Goal: Information Seeking & Learning: Learn about a topic

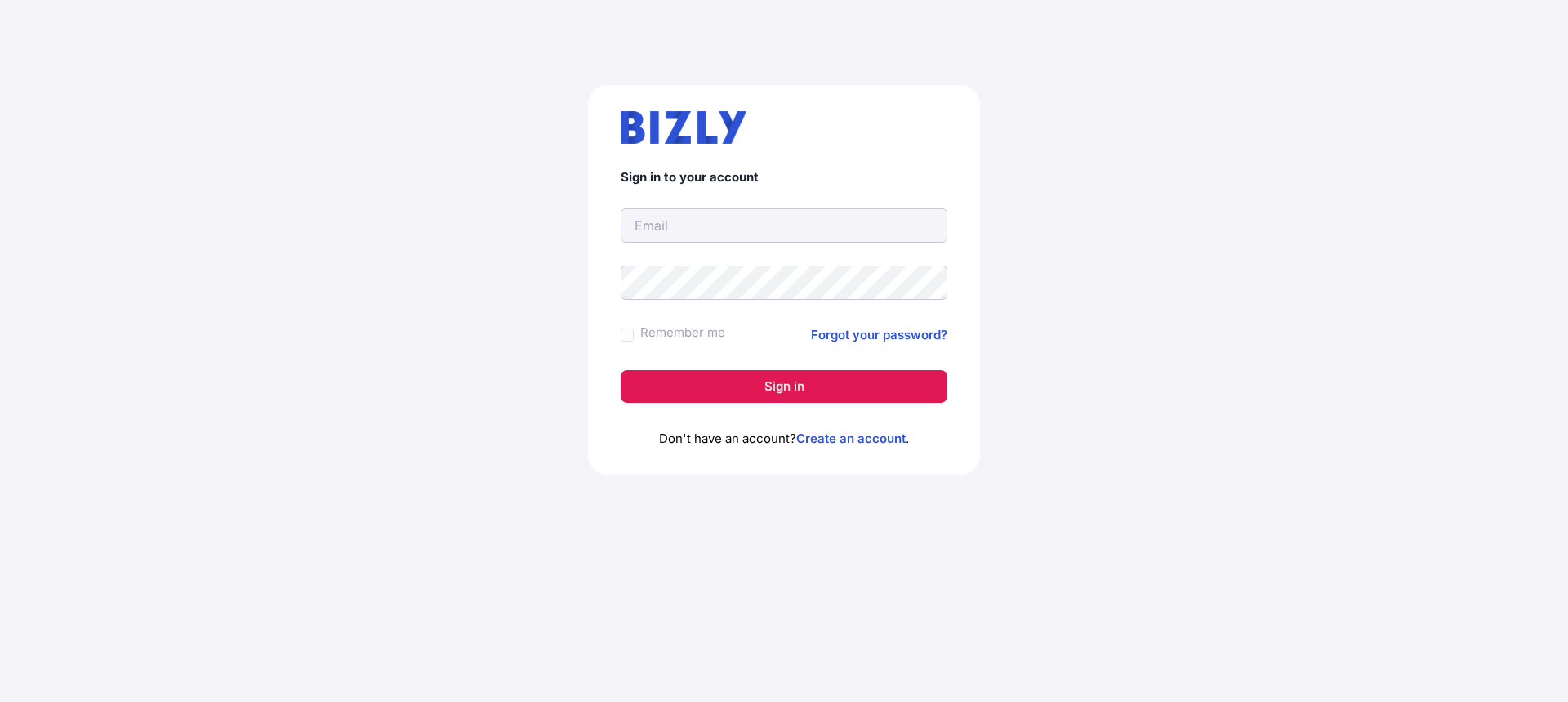
type input "[EMAIL_ADDRESS][DOMAIN_NAME]"
click at [753, 393] on button "Sign in" at bounding box center [784, 386] width 327 height 33
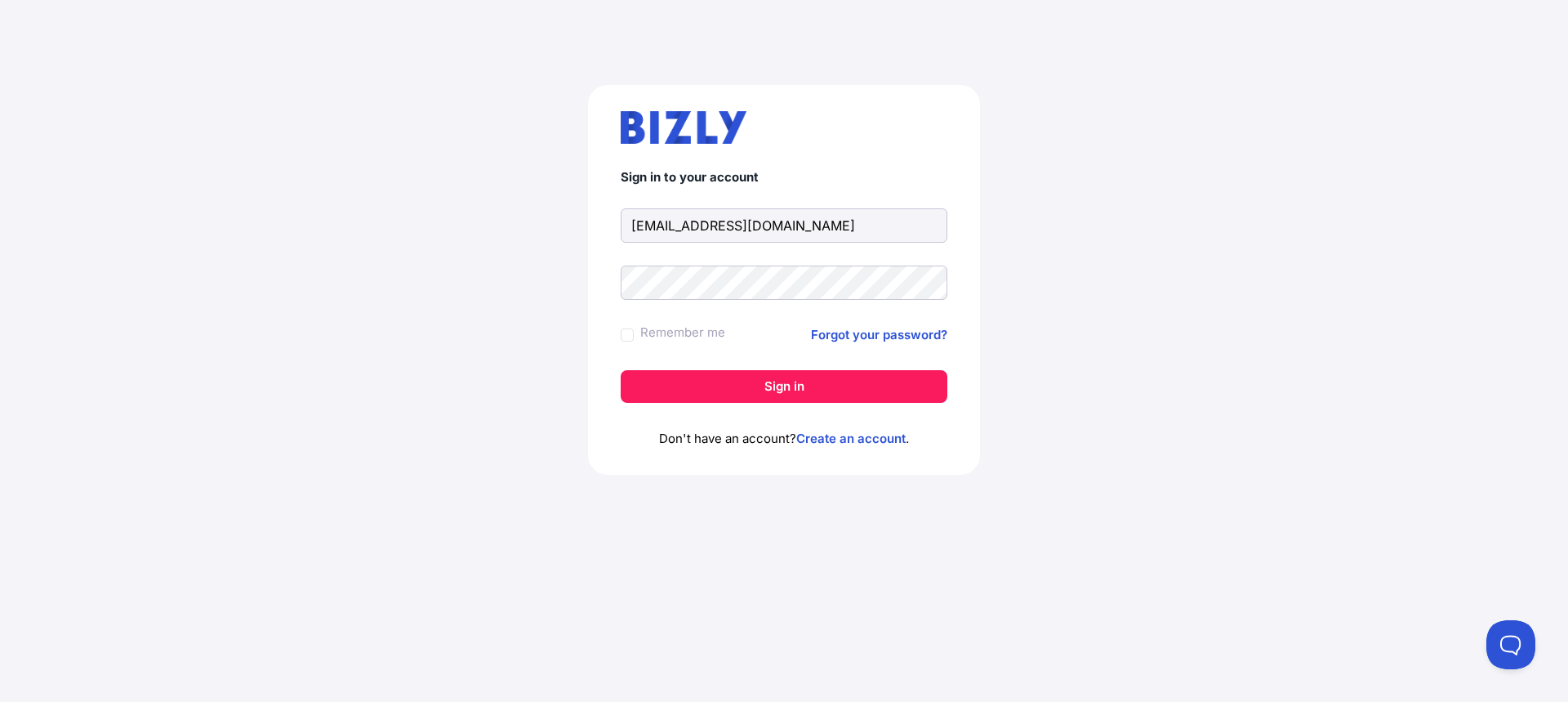
click at [1439, 510] on div "Sign in to your account vngoon89@gmail.com Remember me Forgot your password? Si…" at bounding box center [784, 286] width 1503 height 481
click at [797, 382] on button "Sign in" at bounding box center [784, 386] width 327 height 33
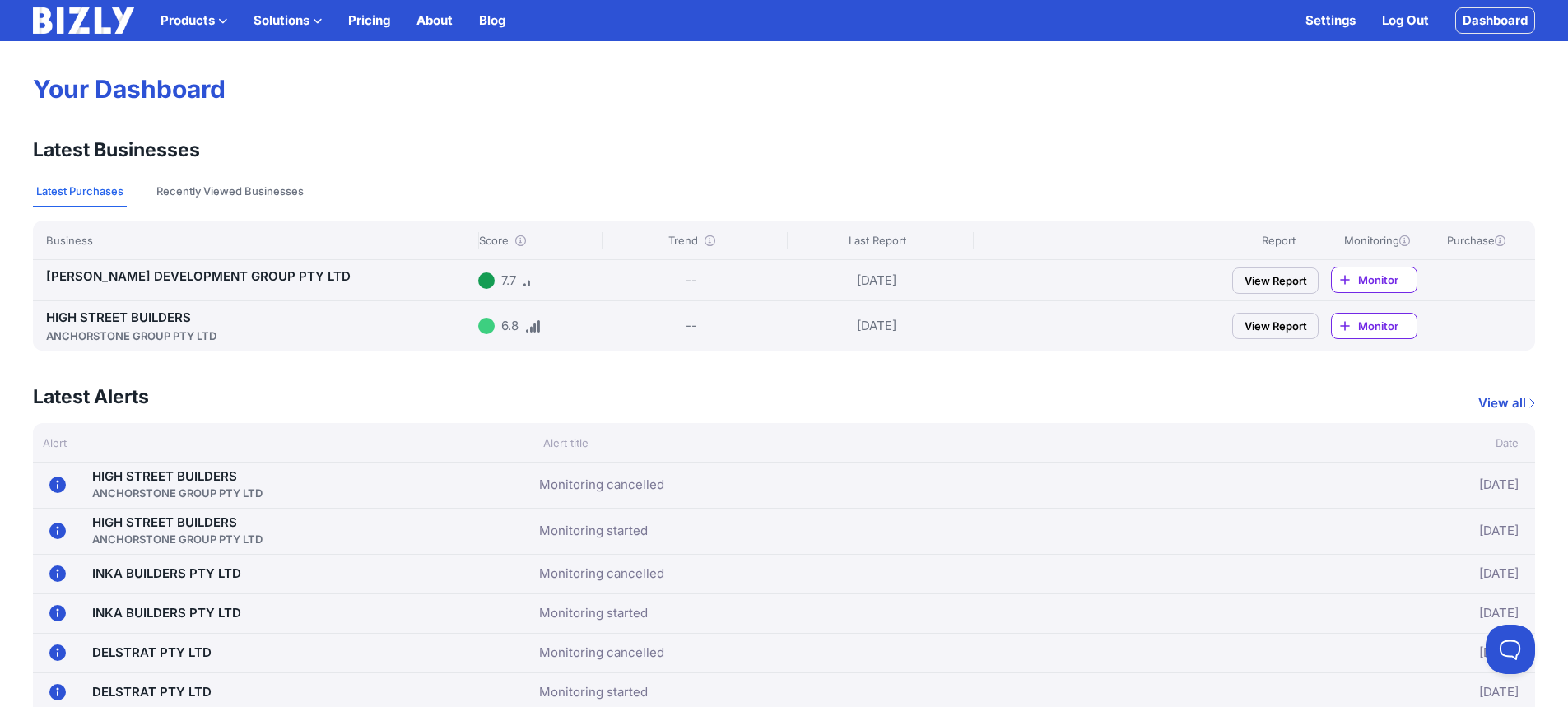
scroll to position [164, 0]
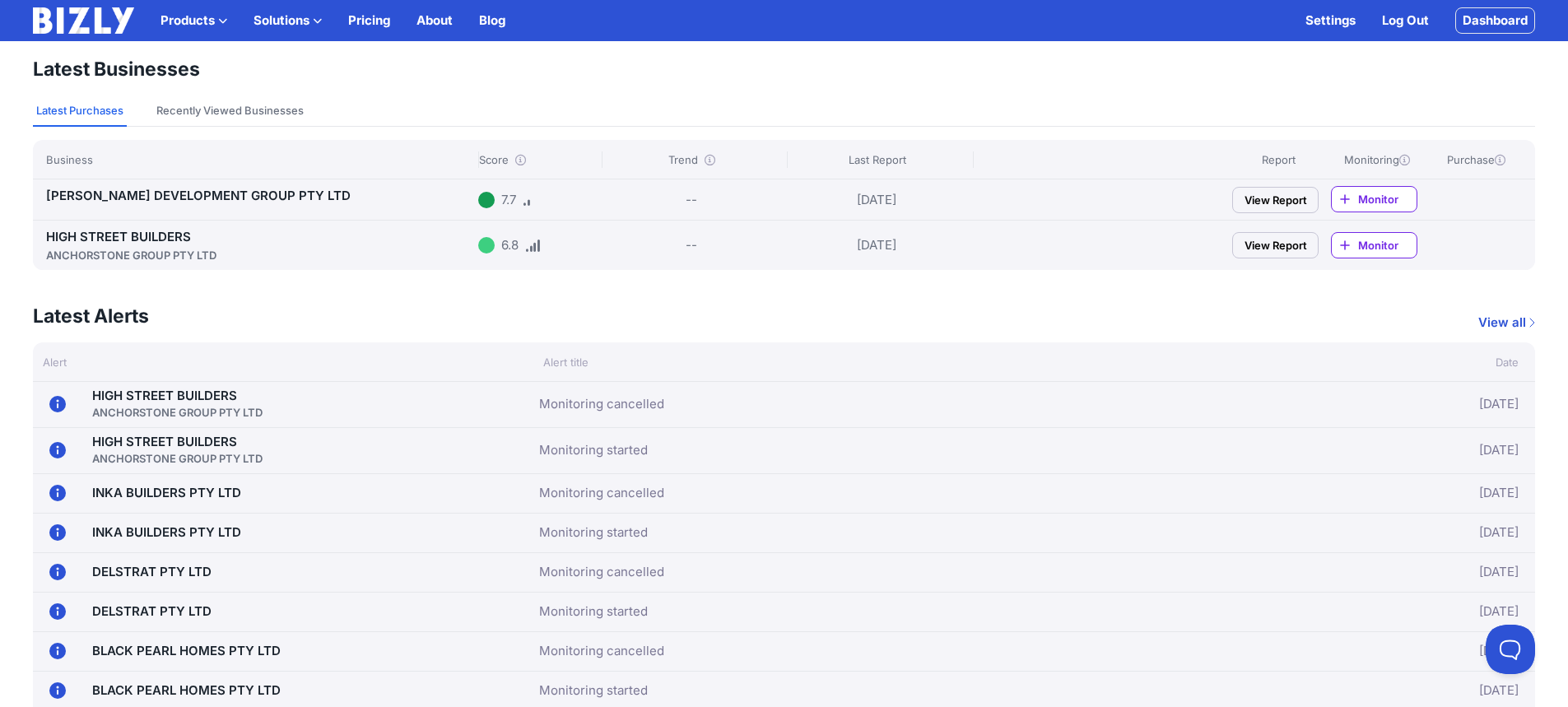
click at [120, 398] on link "HIGH STREET BUILDERS ANCHORSTONE GROUP PTY LTD" at bounding box center [177, 404] width 170 height 33
click at [176, 492] on link "INKA BUILDERS PTY LTD" at bounding box center [167, 493] width 149 height 15
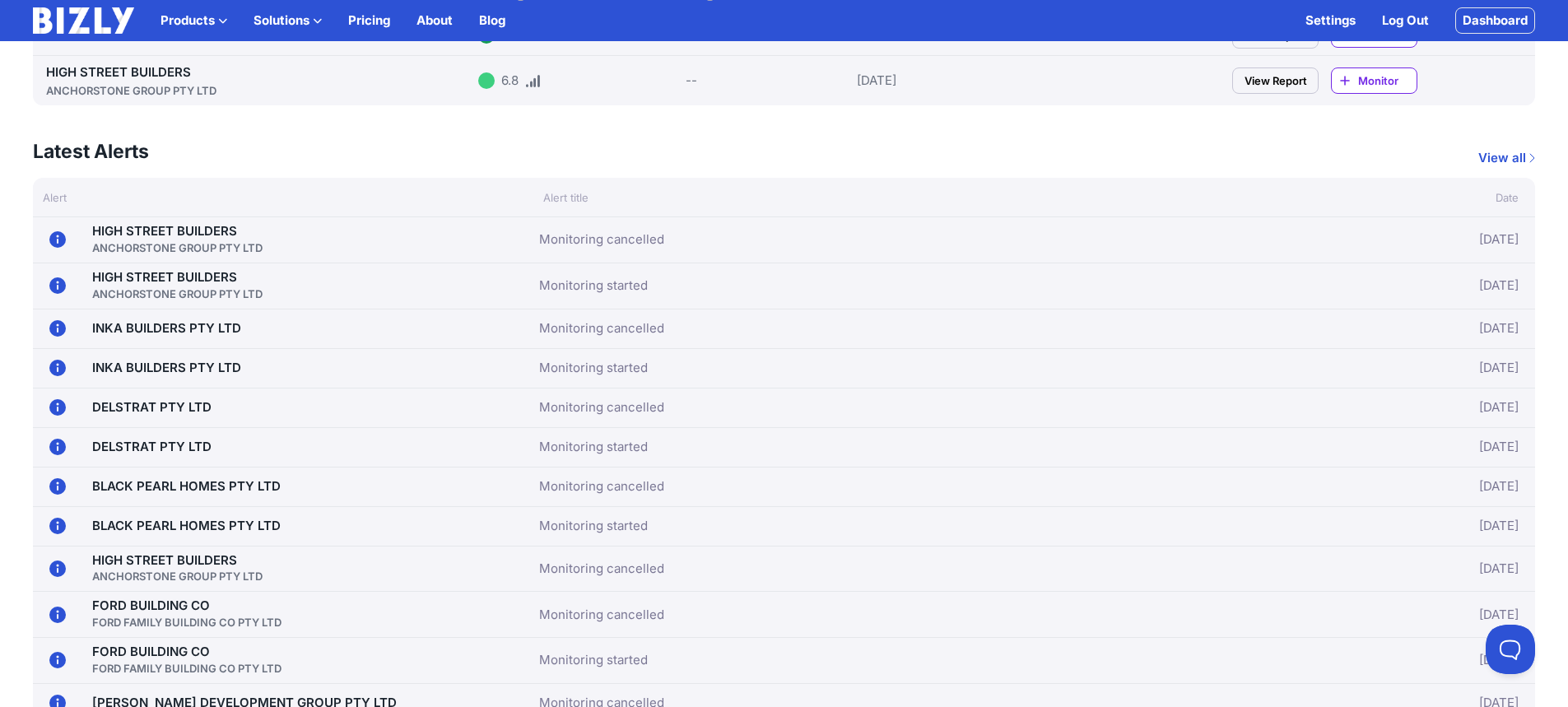
click at [187, 405] on link "DELSTRAT PTY LTD" at bounding box center [152, 407] width 120 height 15
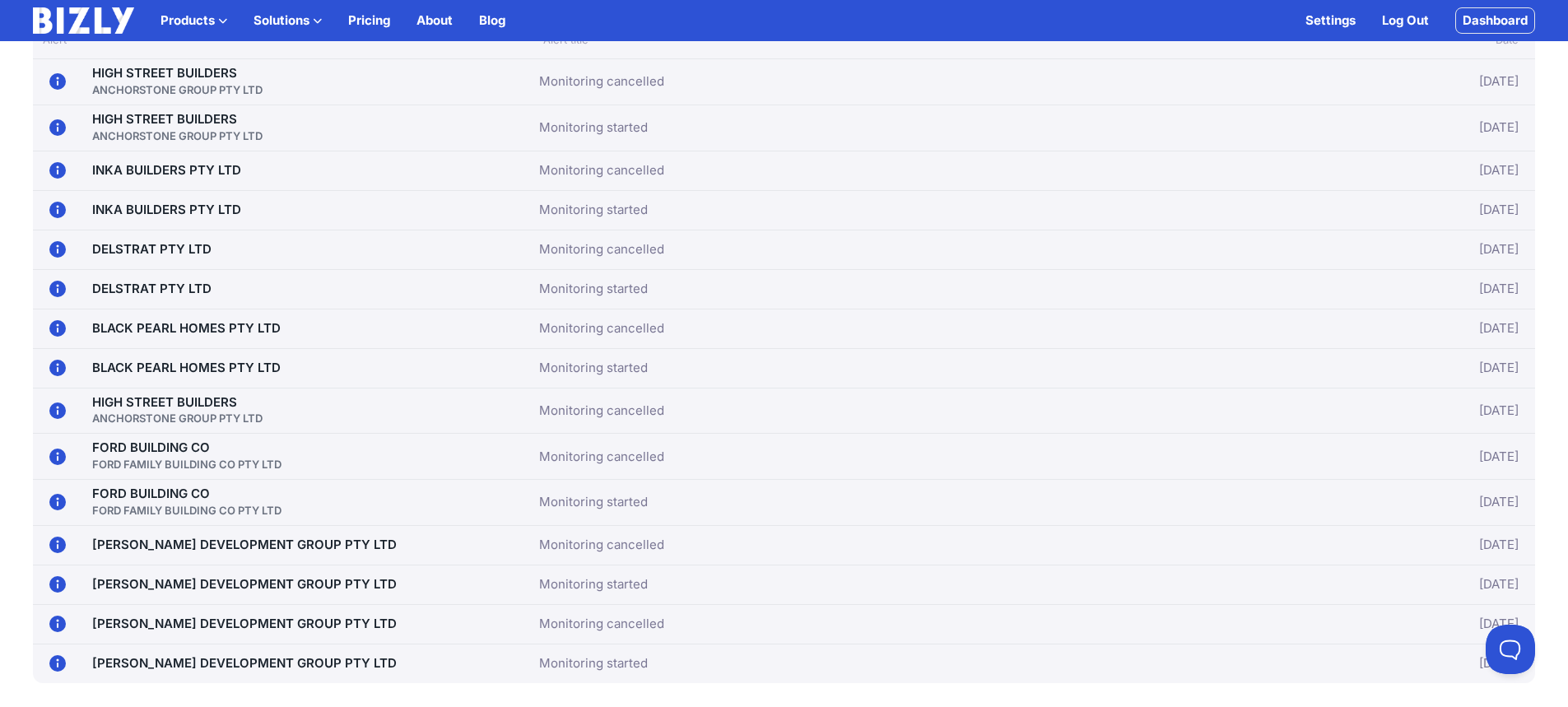
scroll to position [493, 0]
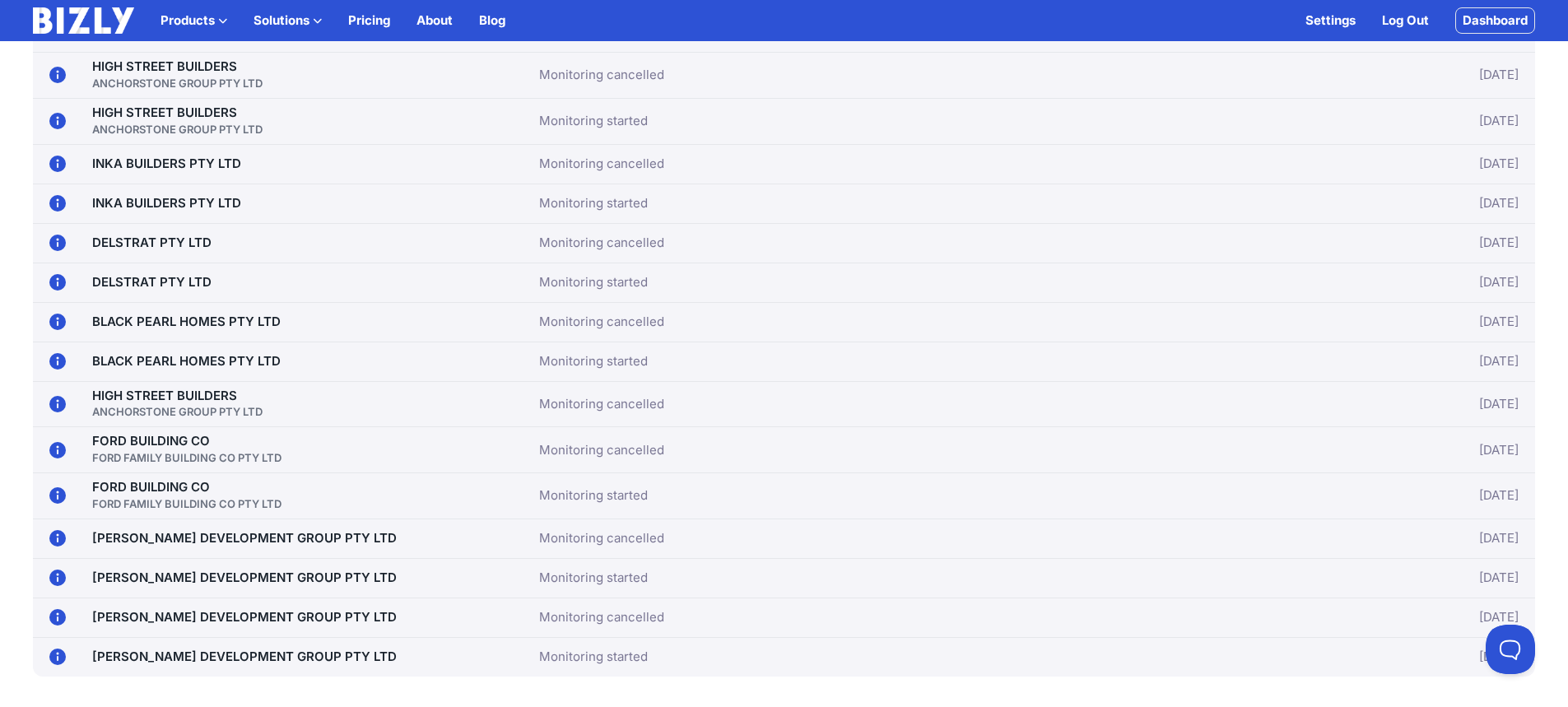
click at [204, 397] on link "HIGH STREET BUILDERS ANCHORSTONE GROUP PTY LTD" at bounding box center [177, 404] width 170 height 33
click at [302, 541] on link "TINGEY DEVELOPMENT GROUP PTY LTD" at bounding box center [244, 537] width 304 height 15
click at [200, 454] on div "FORD FAMILY BUILDING CO PTY LTD" at bounding box center [187, 457] width 189 height 16
click at [148, 482] on link "FORD BUILDING CO FORD FAMILY BUILDING CO PTY LTD" at bounding box center [187, 495] width 189 height 33
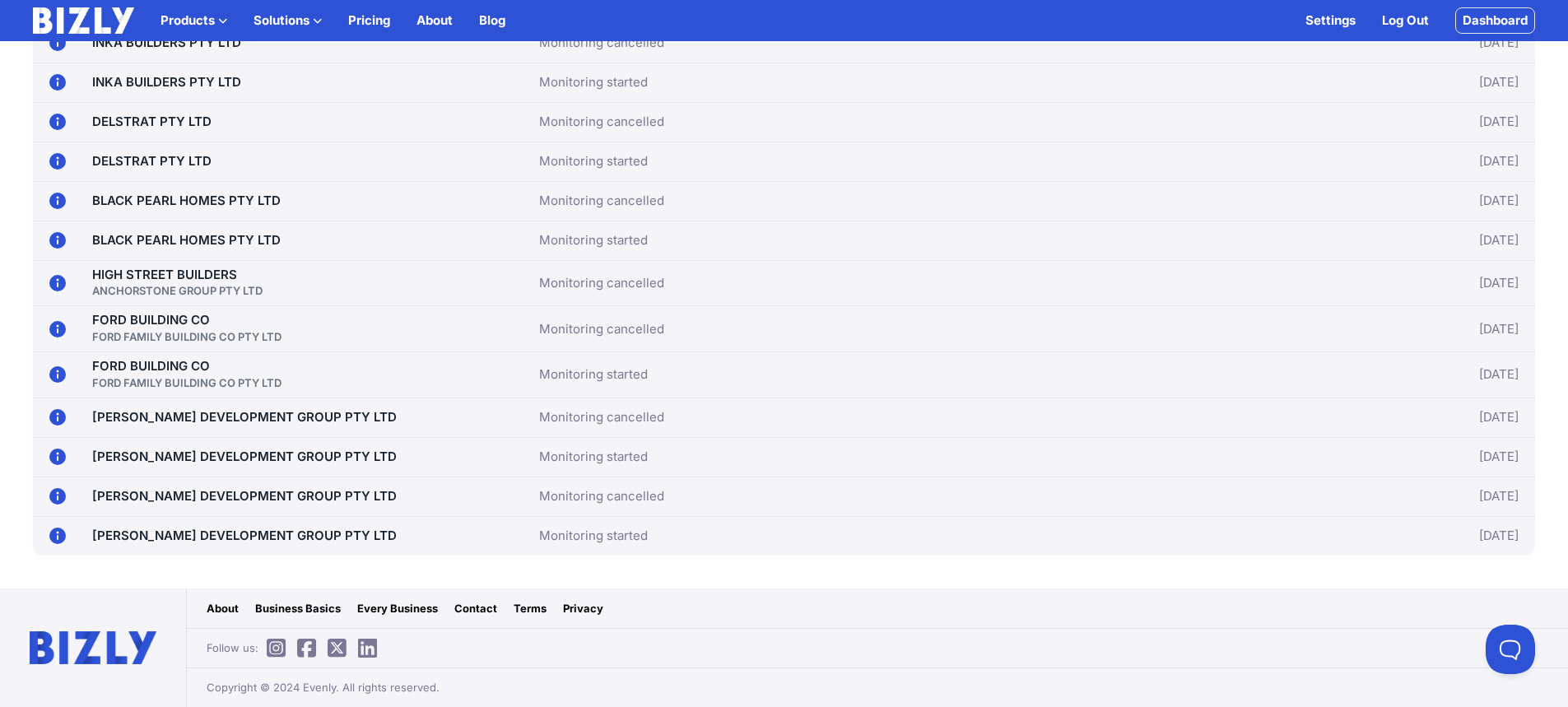
scroll to position [121, 0]
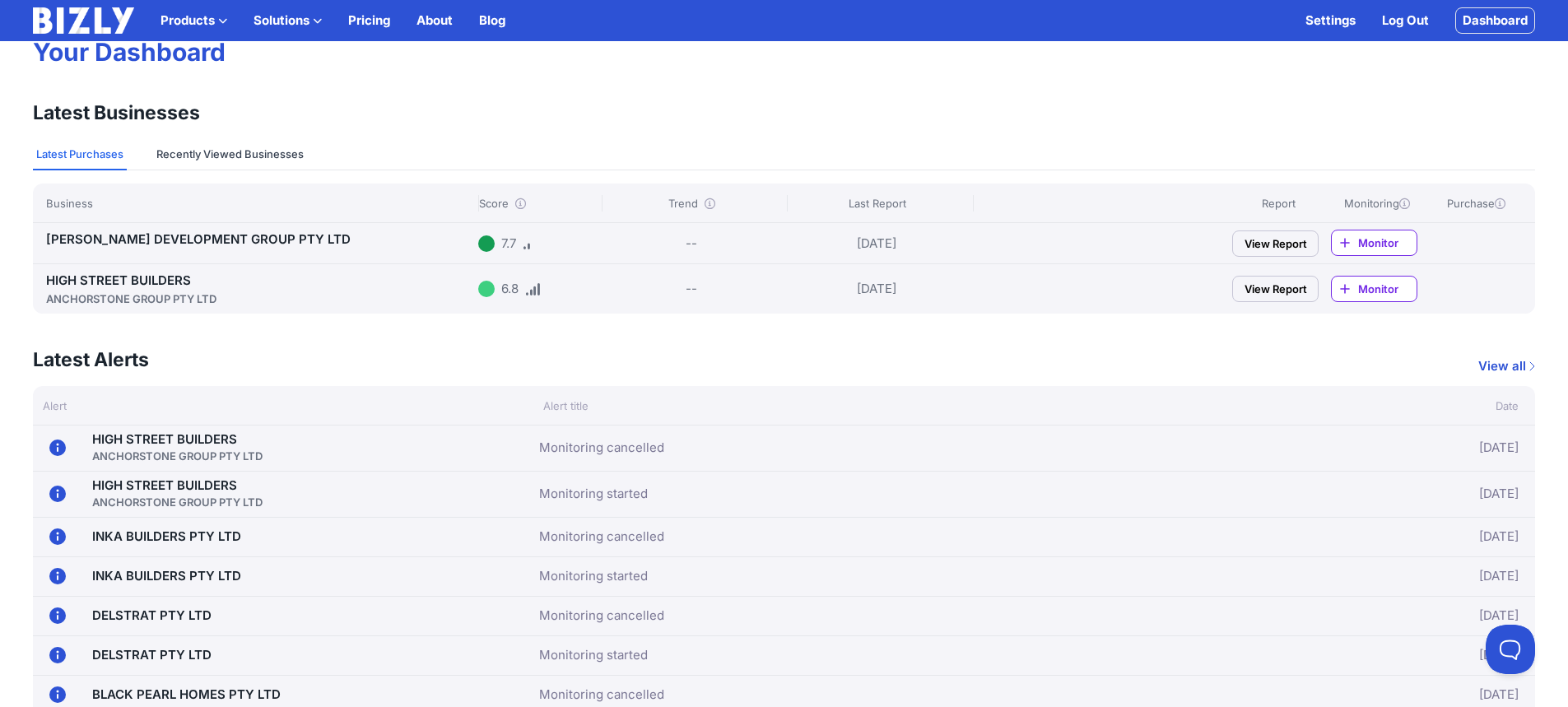
click at [193, 148] on button "Recently Viewed Businesses" at bounding box center [230, 154] width 153 height 31
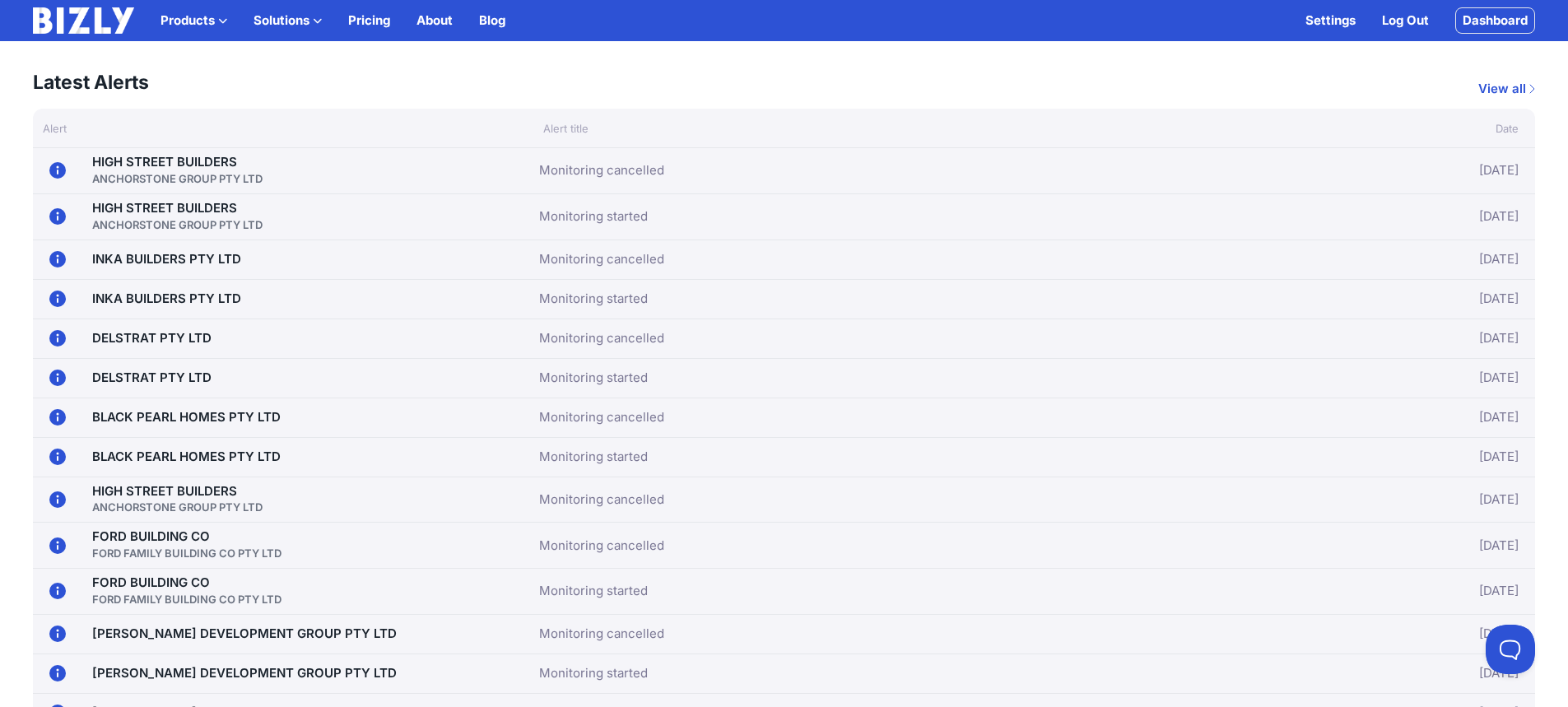
scroll to position [632, 0]
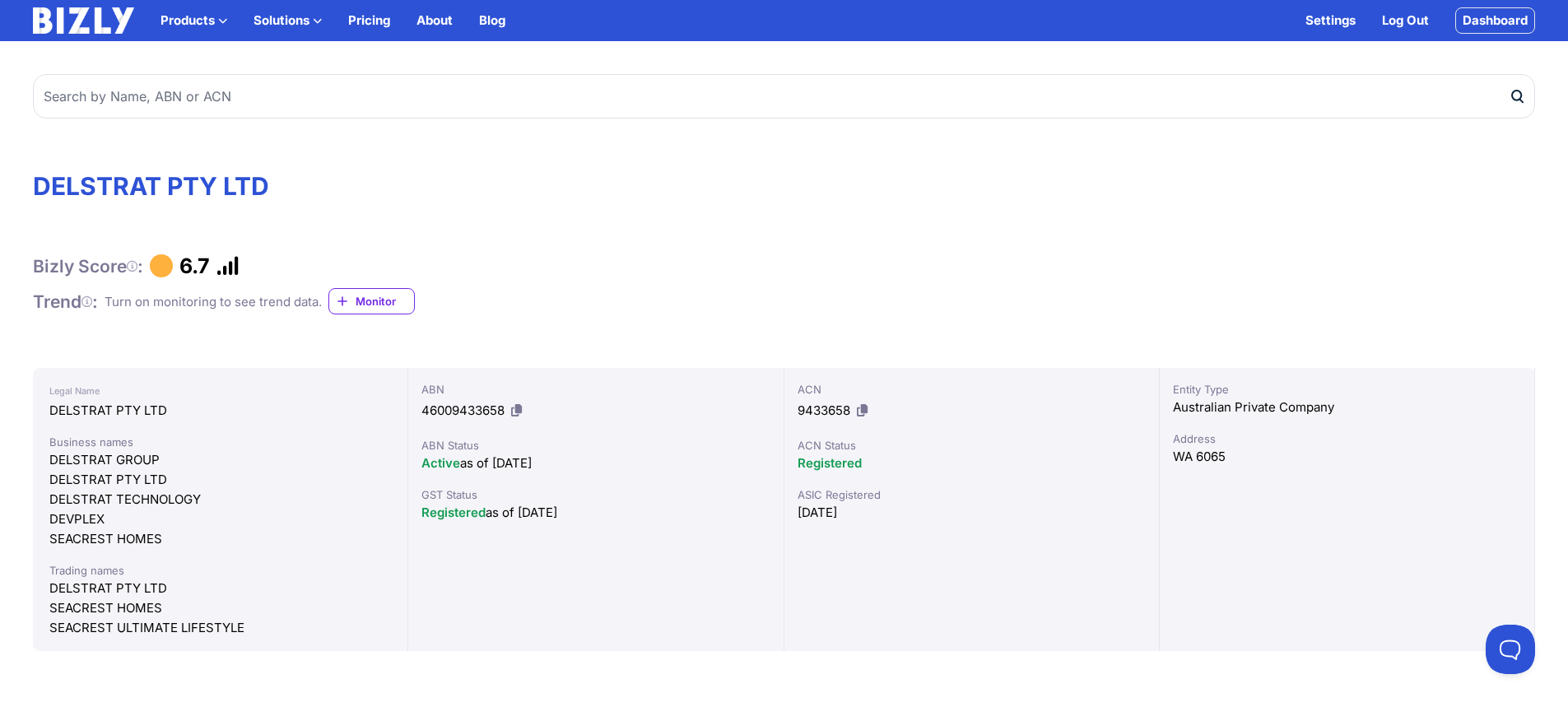
click at [349, 293] on icon at bounding box center [343, 301] width 14 height 16
click at [1509, 302] on span "Monitoring" at bounding box center [1497, 301] width 56 height 16
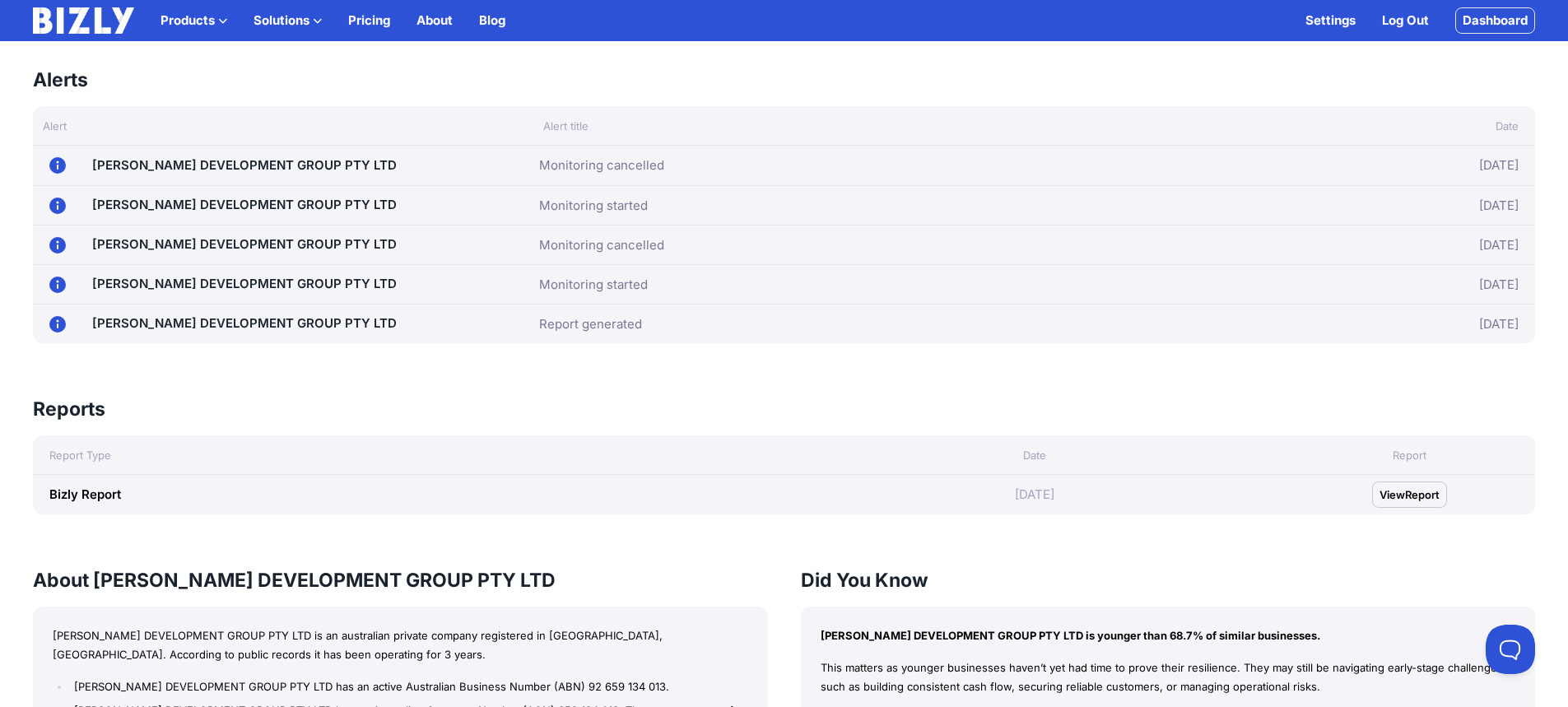
scroll to position [740, 0]
